Goal: Check status: Check status

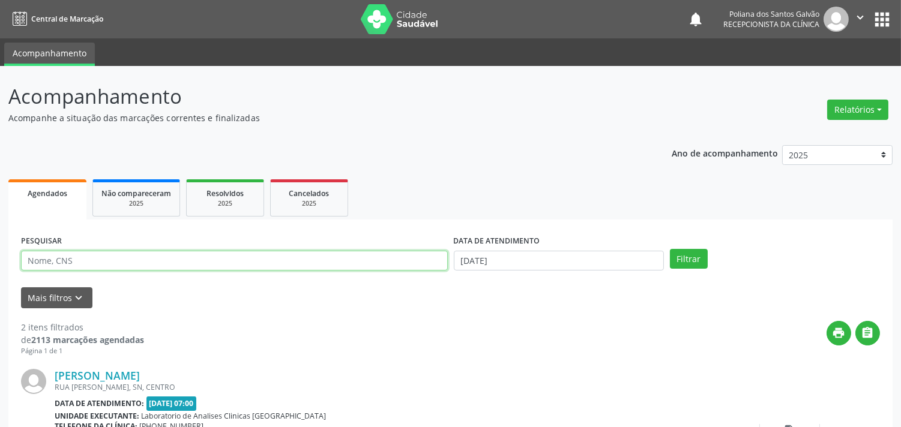
click at [346, 260] on input "text" at bounding box center [234, 261] width 427 height 20
type input "JUDITE MARIA"
click at [670, 249] on button "Filtrar" at bounding box center [689, 259] width 38 height 20
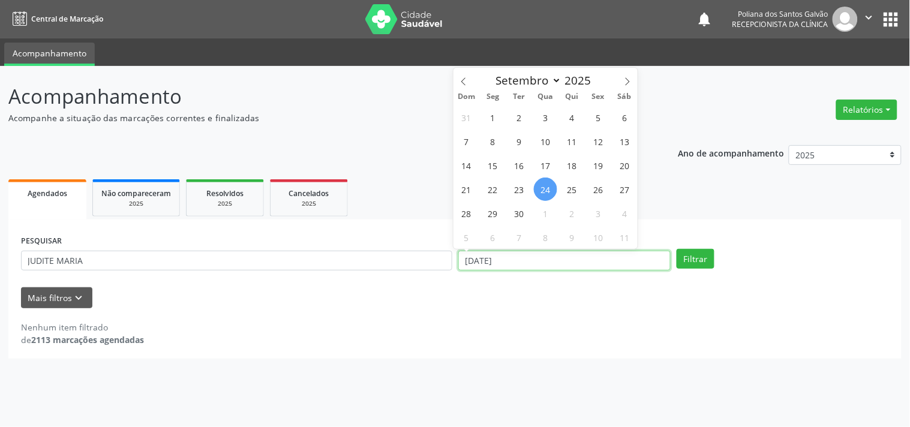
click at [571, 262] on input "[DATE]" at bounding box center [564, 261] width 212 height 20
click at [490, 165] on span "15" at bounding box center [492, 165] width 23 height 23
type input "[DATE]"
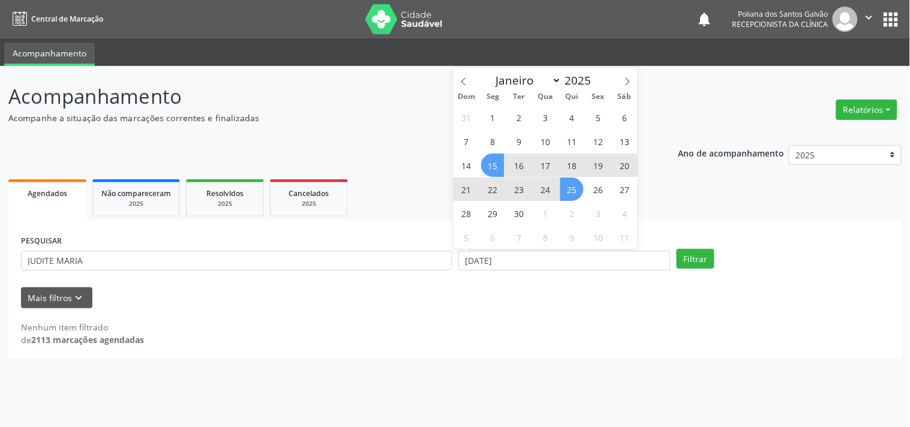
click at [581, 193] on span "25" at bounding box center [571, 189] width 23 height 23
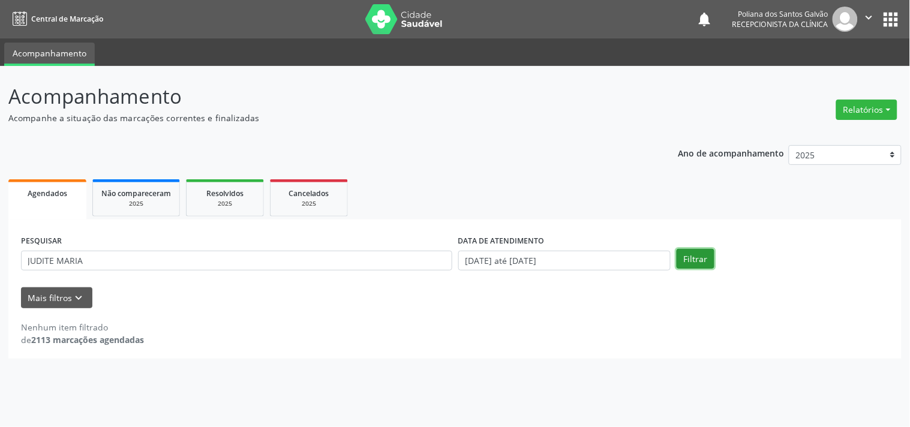
click at [701, 261] on button "Filtrar" at bounding box center [696, 259] width 38 height 20
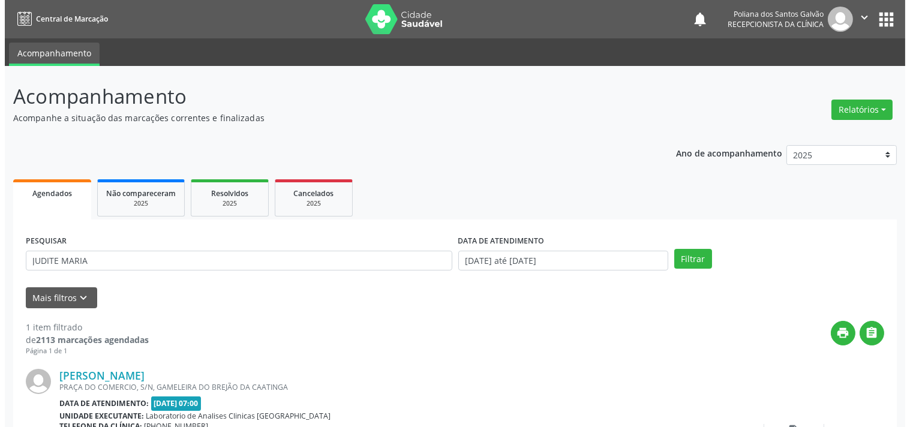
scroll to position [111, 0]
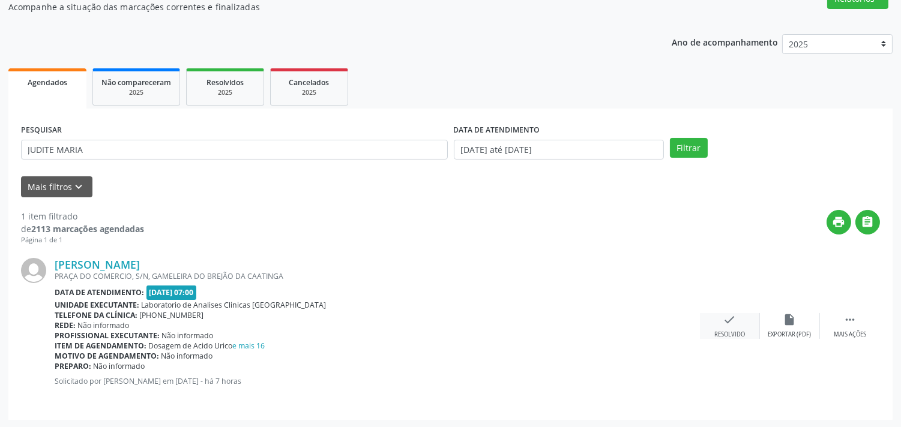
click at [725, 320] on icon "check" at bounding box center [729, 319] width 13 height 13
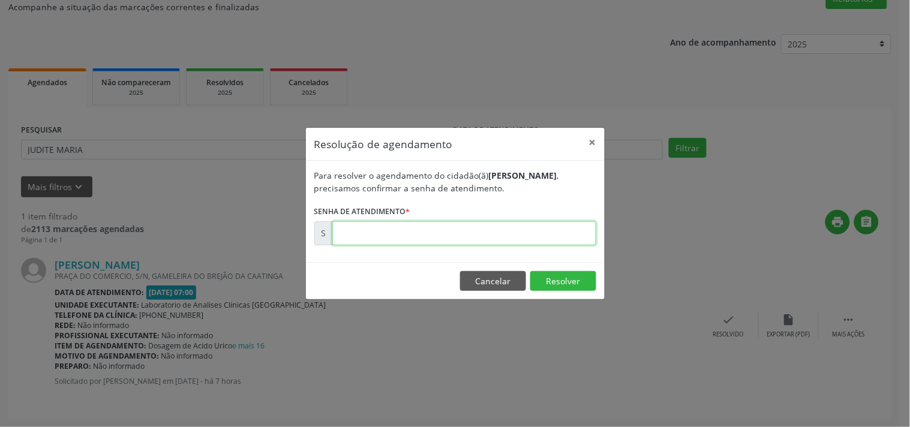
click at [571, 236] on input "text" at bounding box center [464, 233] width 264 height 24
type input "00178710"
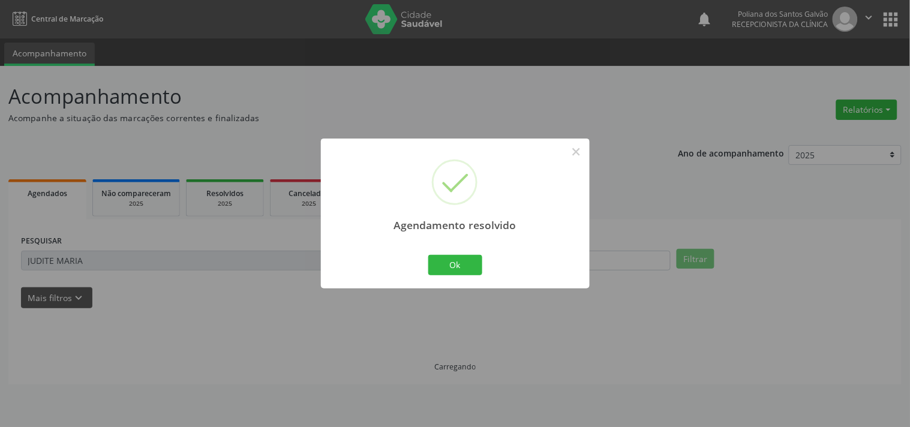
scroll to position [0, 0]
